Goal: Task Accomplishment & Management: Manage account settings

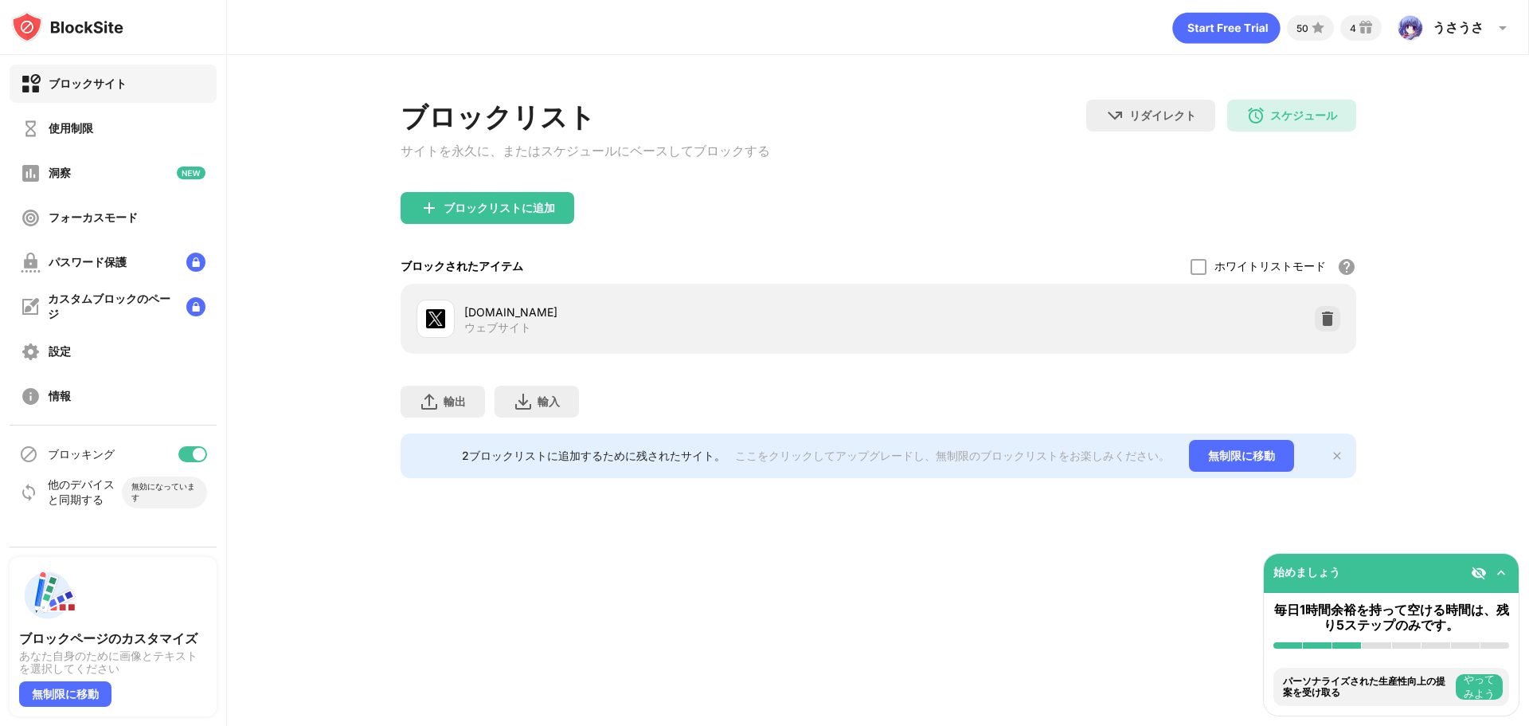
click at [1322, 139] on div "リダイレクト クリックしてリダイレクトのウェブサイトを設定する スケジュール 10:00～18:50 日、土、火、月、水、木" at bounding box center [1221, 136] width 270 height 73
click at [1322, 127] on div "スケジュール 10:00～18:50 日、土、火、月、水、木" at bounding box center [1291, 116] width 129 height 32
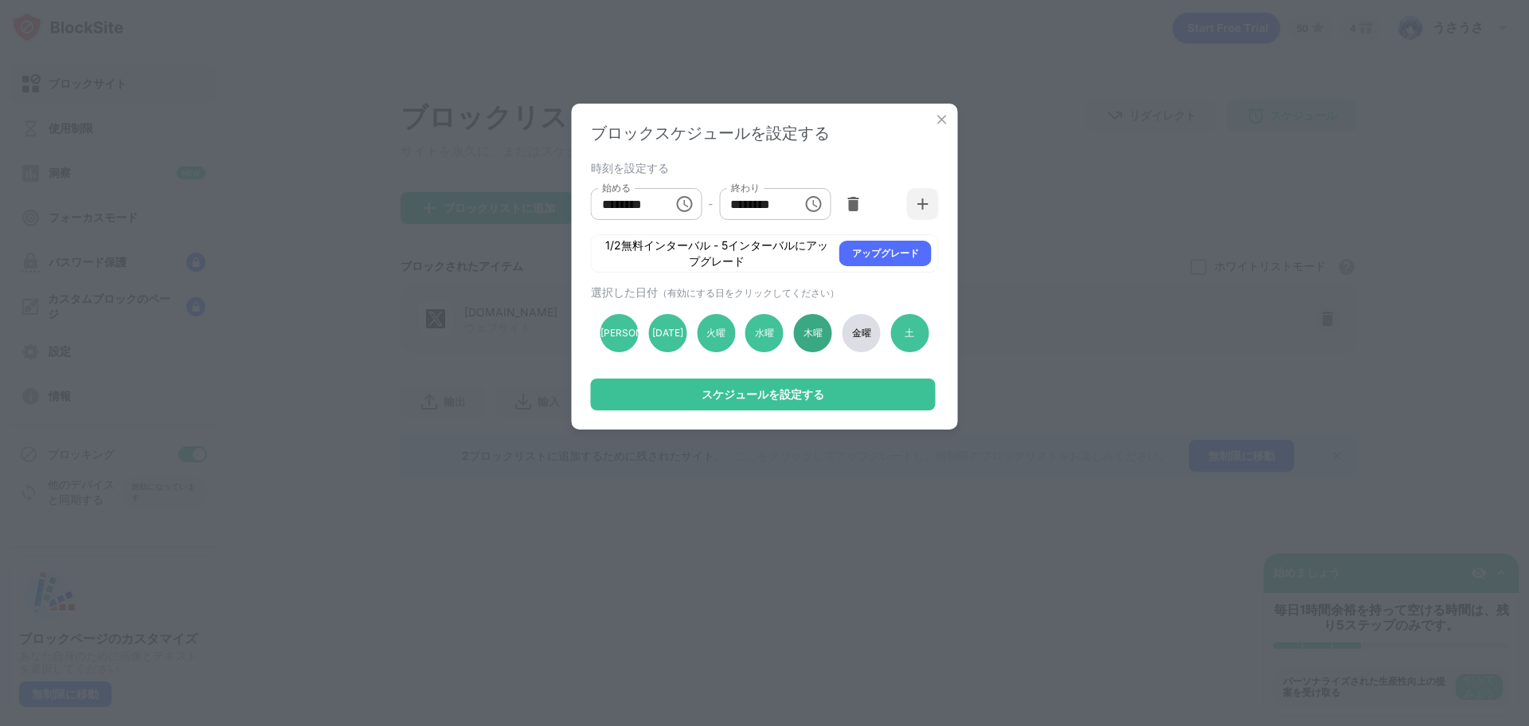
drag, startPoint x: 914, startPoint y: 338, endPoint x: 816, endPoint y: 343, distance: 98.9
click at [914, 339] on font "土" at bounding box center [910, 333] width 10 height 12
click at [593, 397] on div "スケジュールを設定する" at bounding box center [763, 394] width 345 height 32
